Goal: Task Accomplishment & Management: Manage account settings

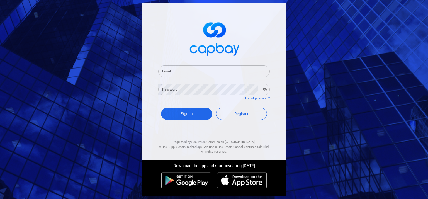
click at [183, 71] on input "Email" at bounding box center [213, 71] width 111 height 12
type input "[EMAIL_ADDRESS][DOMAIN_NAME]"
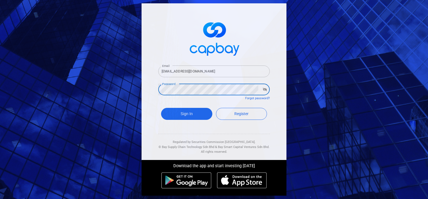
click at [161, 108] on button "Sign In" at bounding box center [186, 114] width 51 height 12
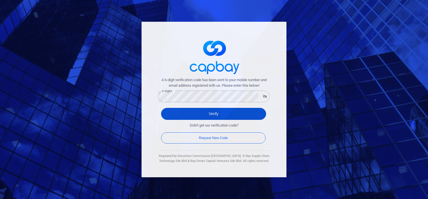
click at [229, 112] on button "Verify" at bounding box center [213, 114] width 105 height 12
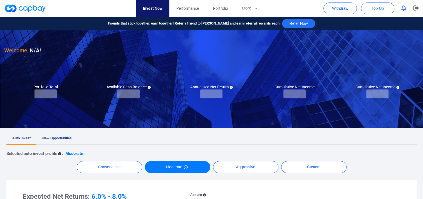
checkbox input "true"
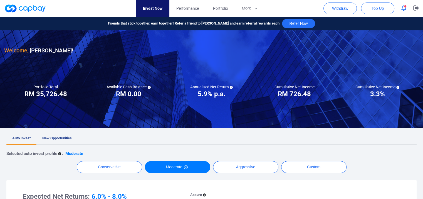
click at [408, 6] on button "button" at bounding box center [404, 8] width 11 height 9
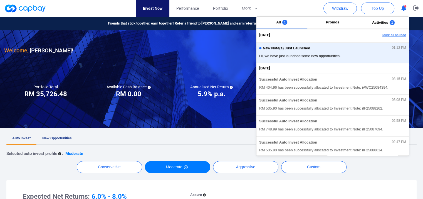
click at [399, 36] on button "Mark all as read" at bounding box center [379, 35] width 60 height 9
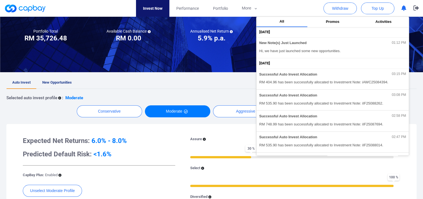
scroll to position [28, 0]
